Goal: Information Seeking & Learning: Learn about a topic

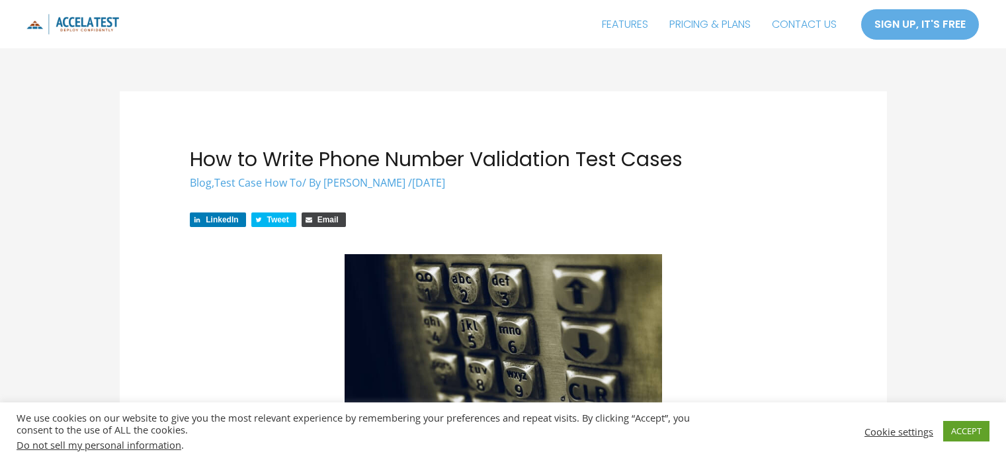
scroll to position [343, 0]
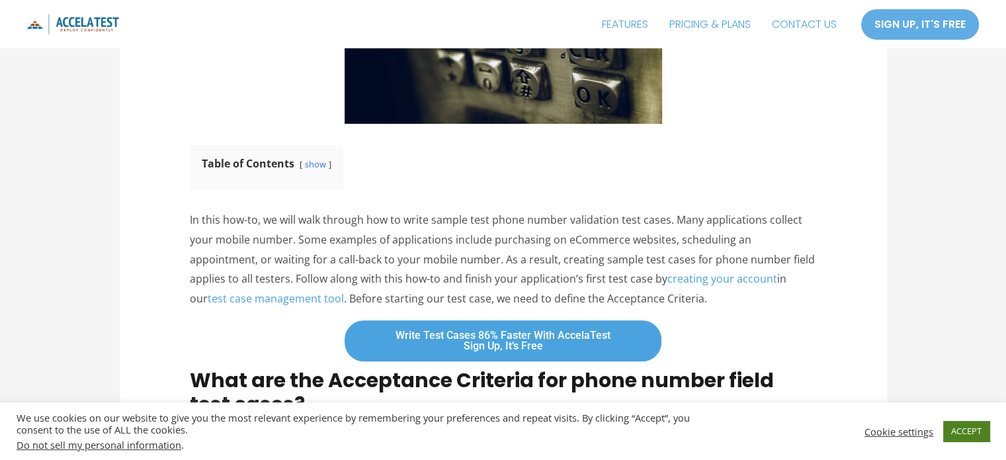
click at [959, 423] on link "ACCEPT" at bounding box center [967, 431] width 46 height 21
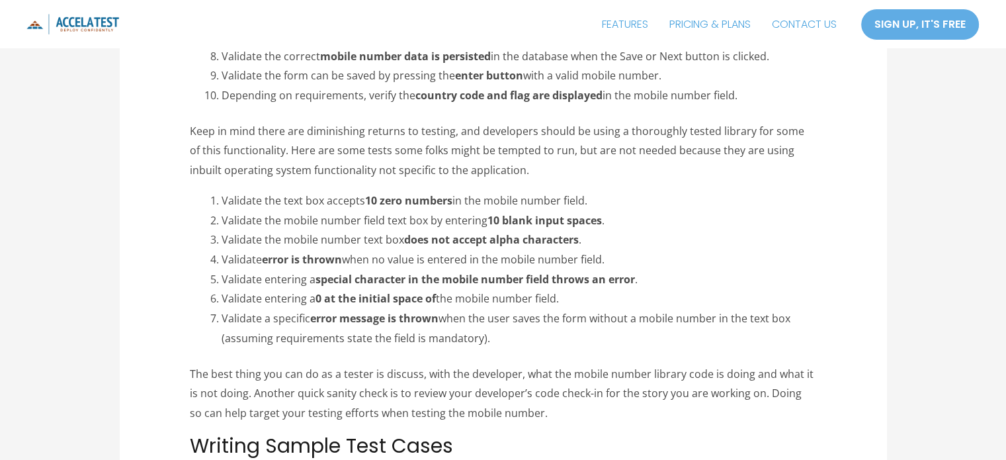
scroll to position [1513, 0]
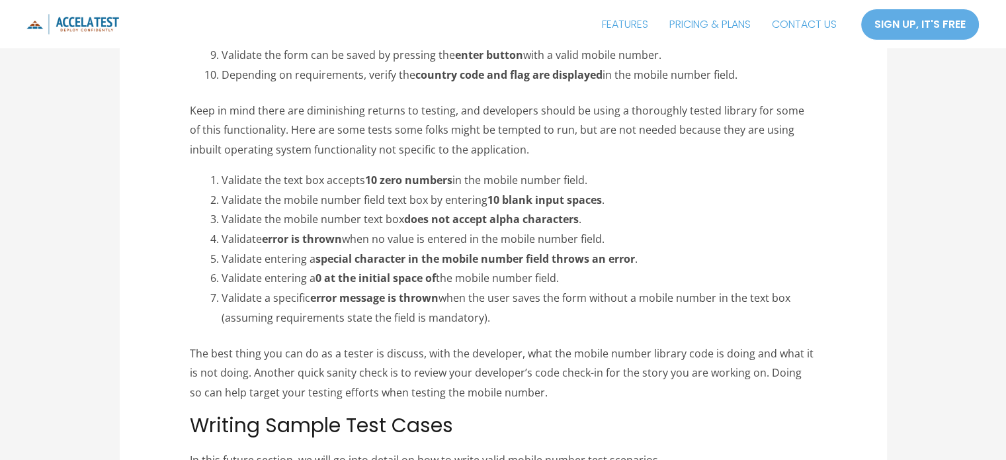
click at [485, 311] on li "Validate a specific error message is thrown when the user saves the form withou…" at bounding box center [519, 307] width 595 height 39
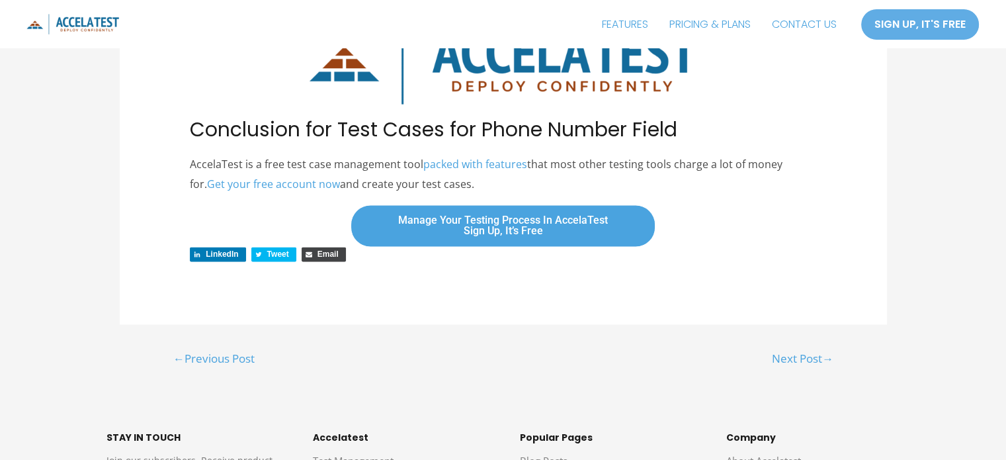
scroll to position [2004, 0]
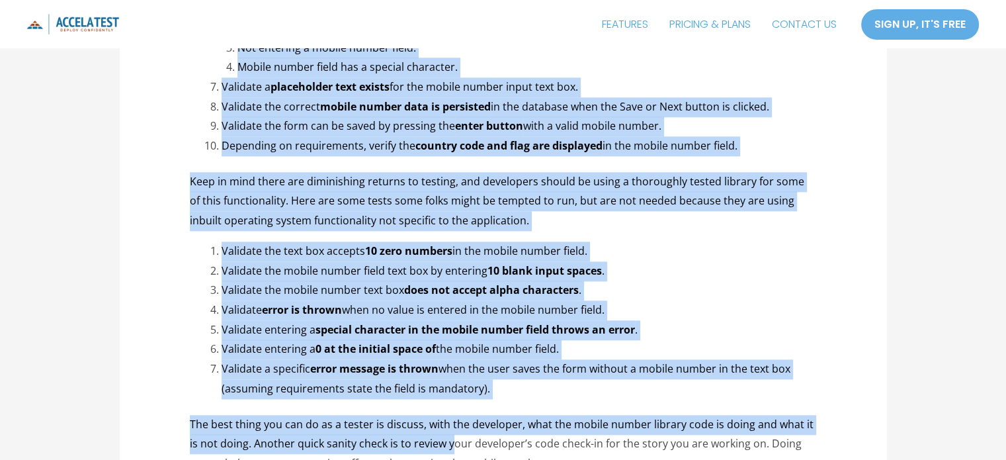
scroll to position [1567, 0]
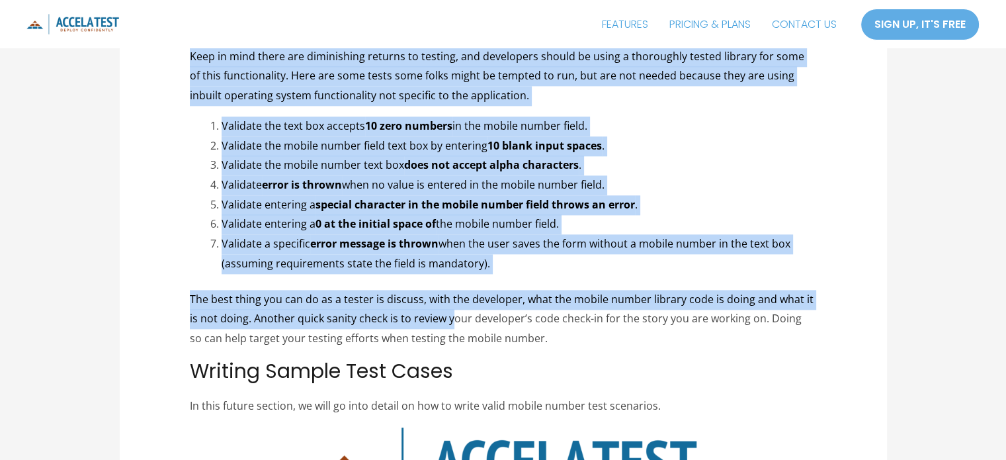
drag, startPoint x: 208, startPoint y: 105, endPoint x: 588, endPoint y: 260, distance: 409.5
copy div "Loremips dol sitame consec adipi elitsedd eiu tempori utlabo et doloremagn ali …"
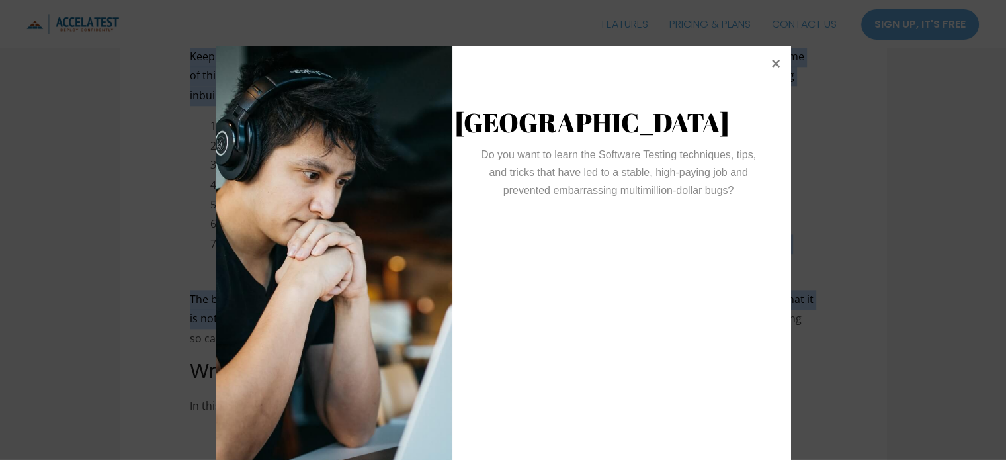
scroll to position [46, 0]
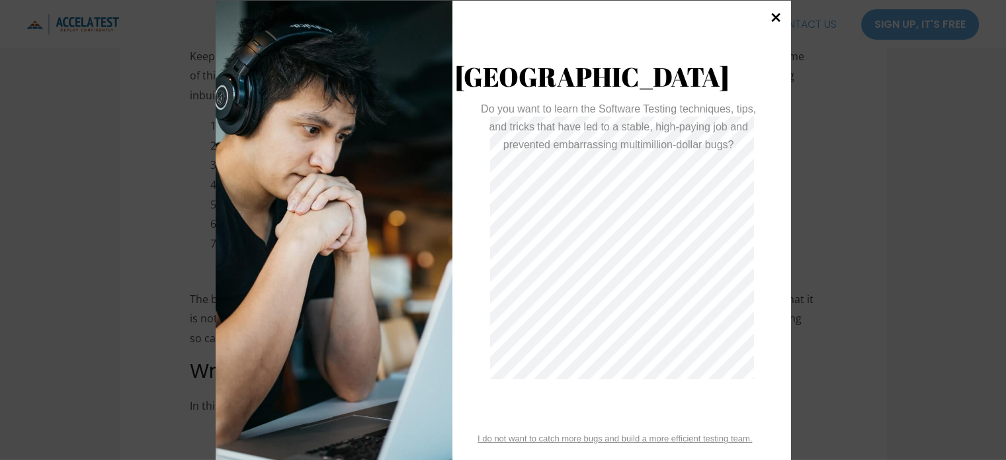
click at [768, 17] on icon at bounding box center [776, 17] width 18 height 18
